Goal: Go to known website: Go to known website

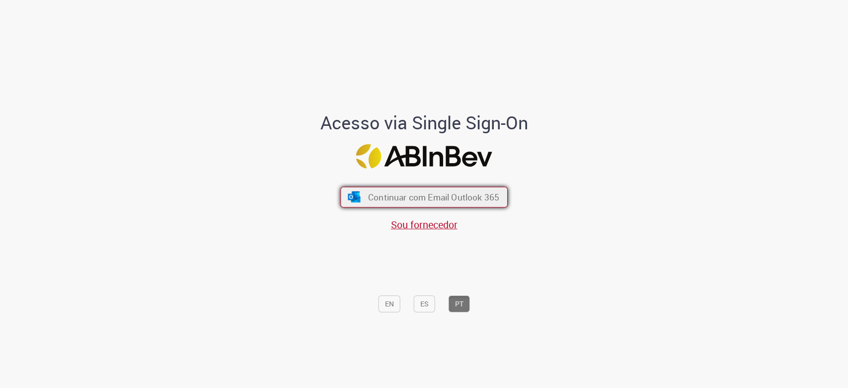
click at [415, 194] on span "Continuar com Email Outlook 365" at bounding box center [433, 196] width 131 height 11
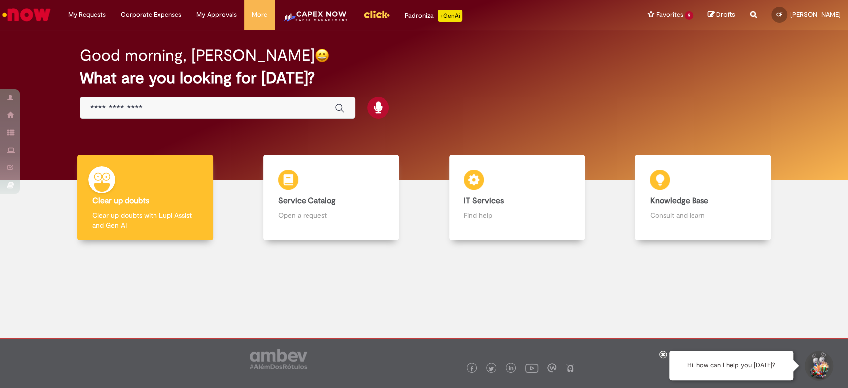
click at [303, 8] on link "Header menu" at bounding box center [315, 15] width 81 height 30
